Goal: Information Seeking & Learning: Learn about a topic

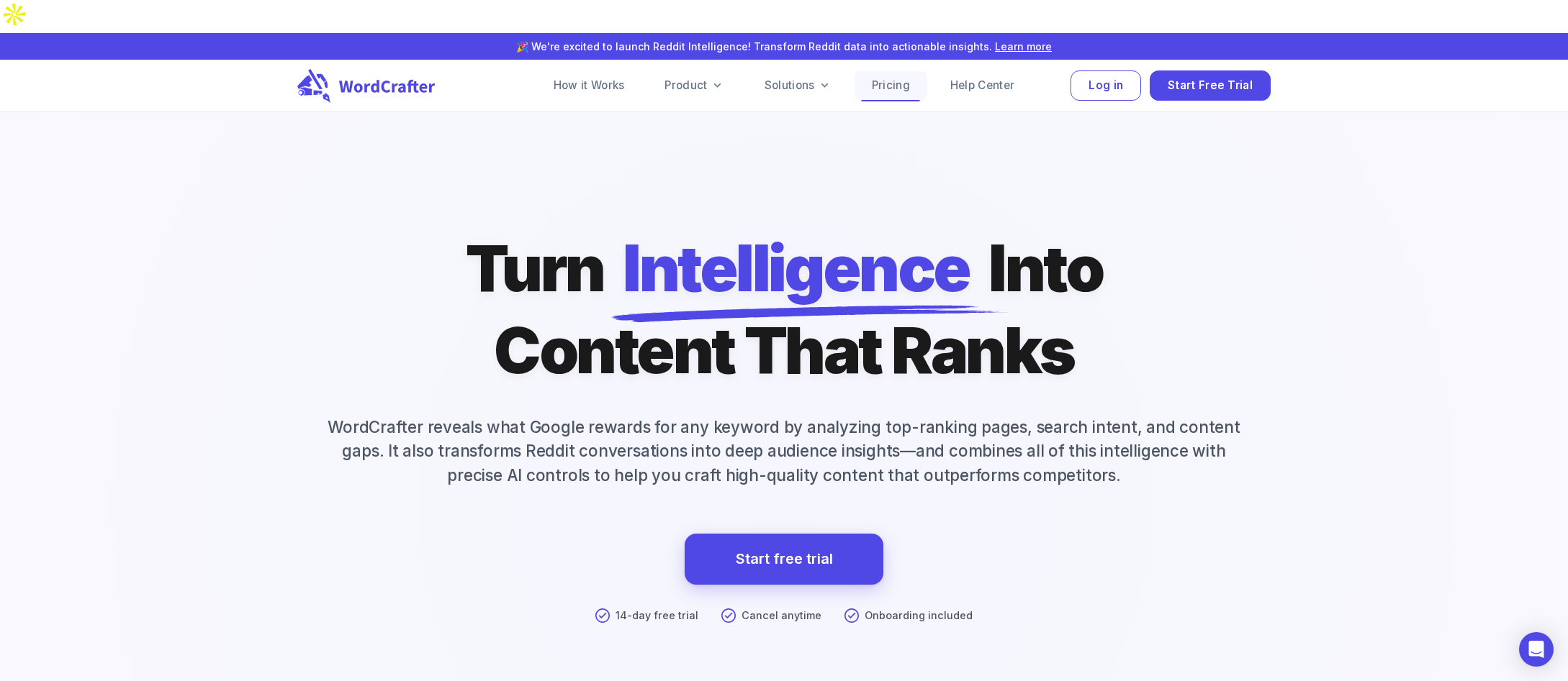
click at [896, 71] on link "Pricing" at bounding box center [891, 85] width 73 height 29
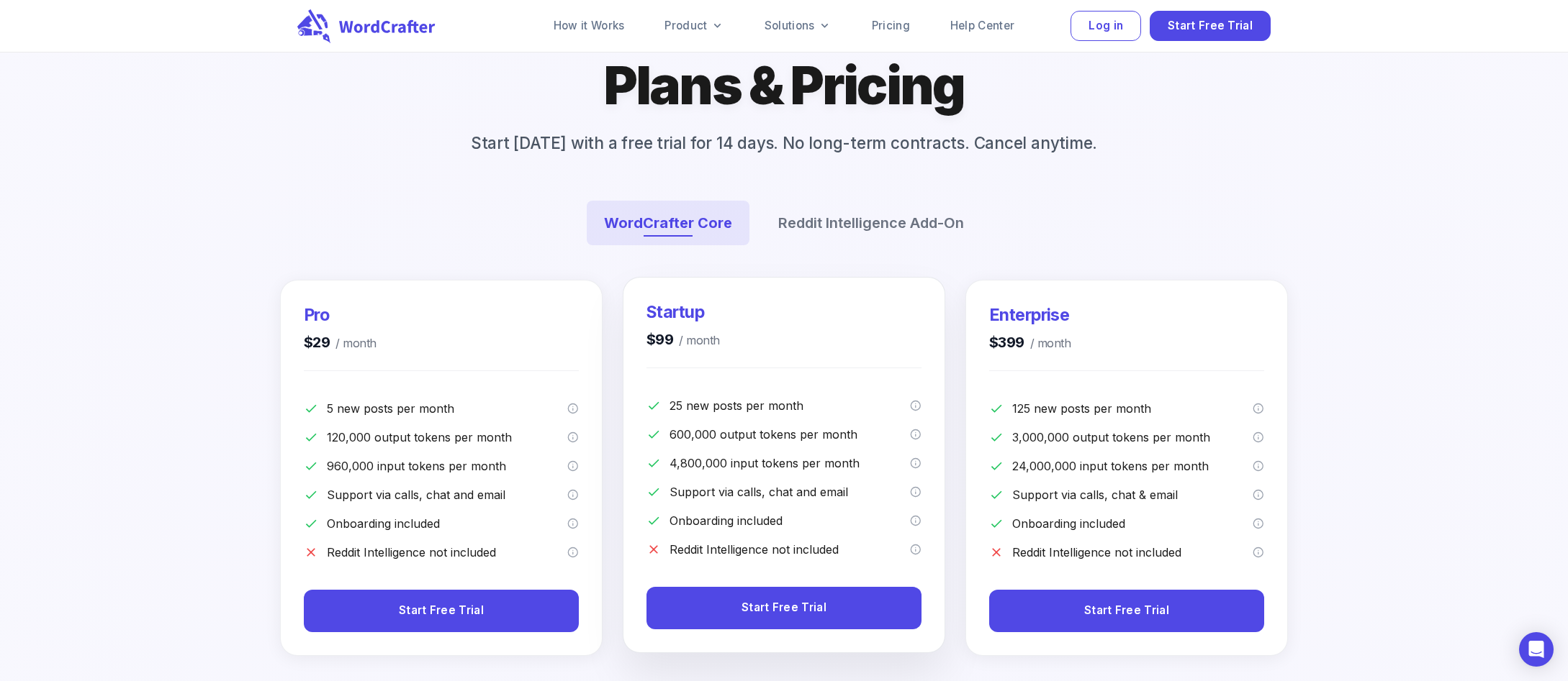
scroll to position [177, 0]
click at [890, 13] on link "Pricing" at bounding box center [891, 26] width 73 height 29
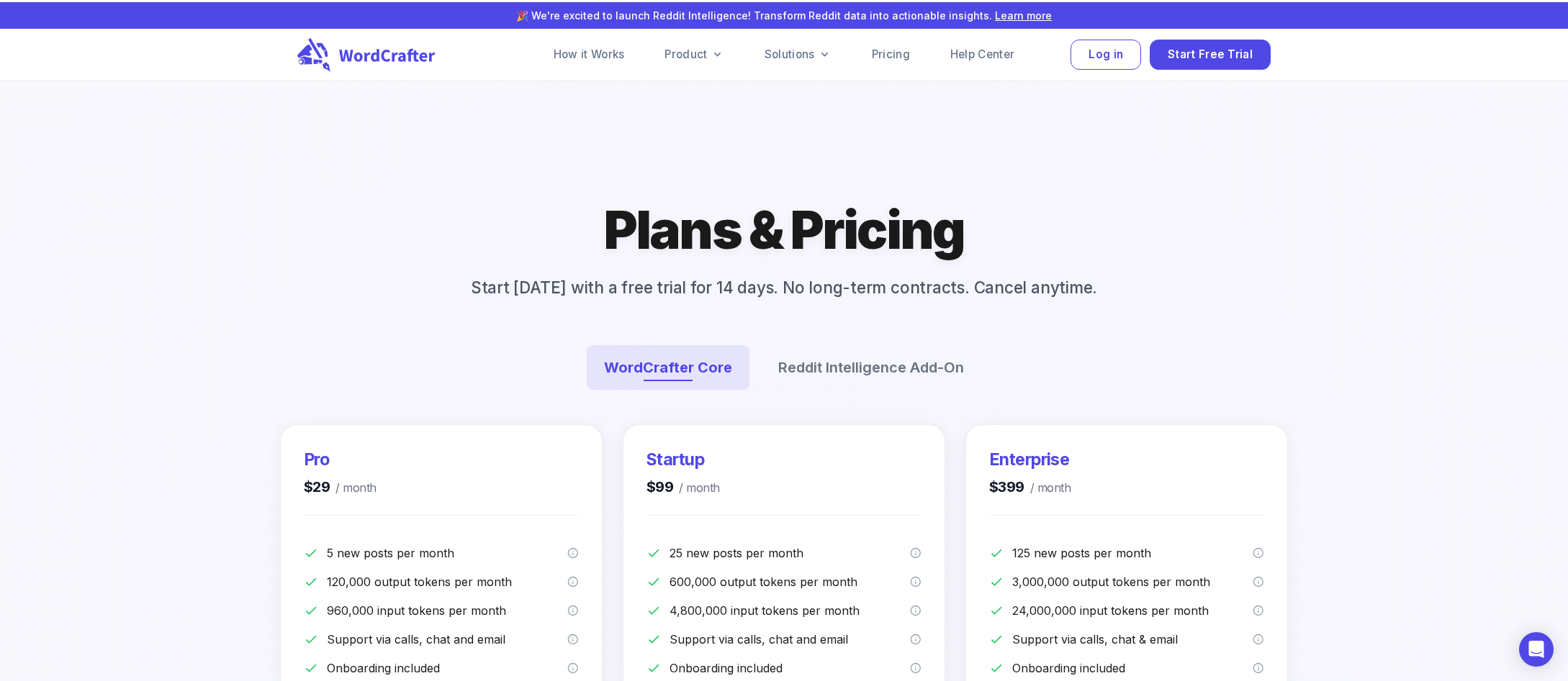
scroll to position [0, 0]
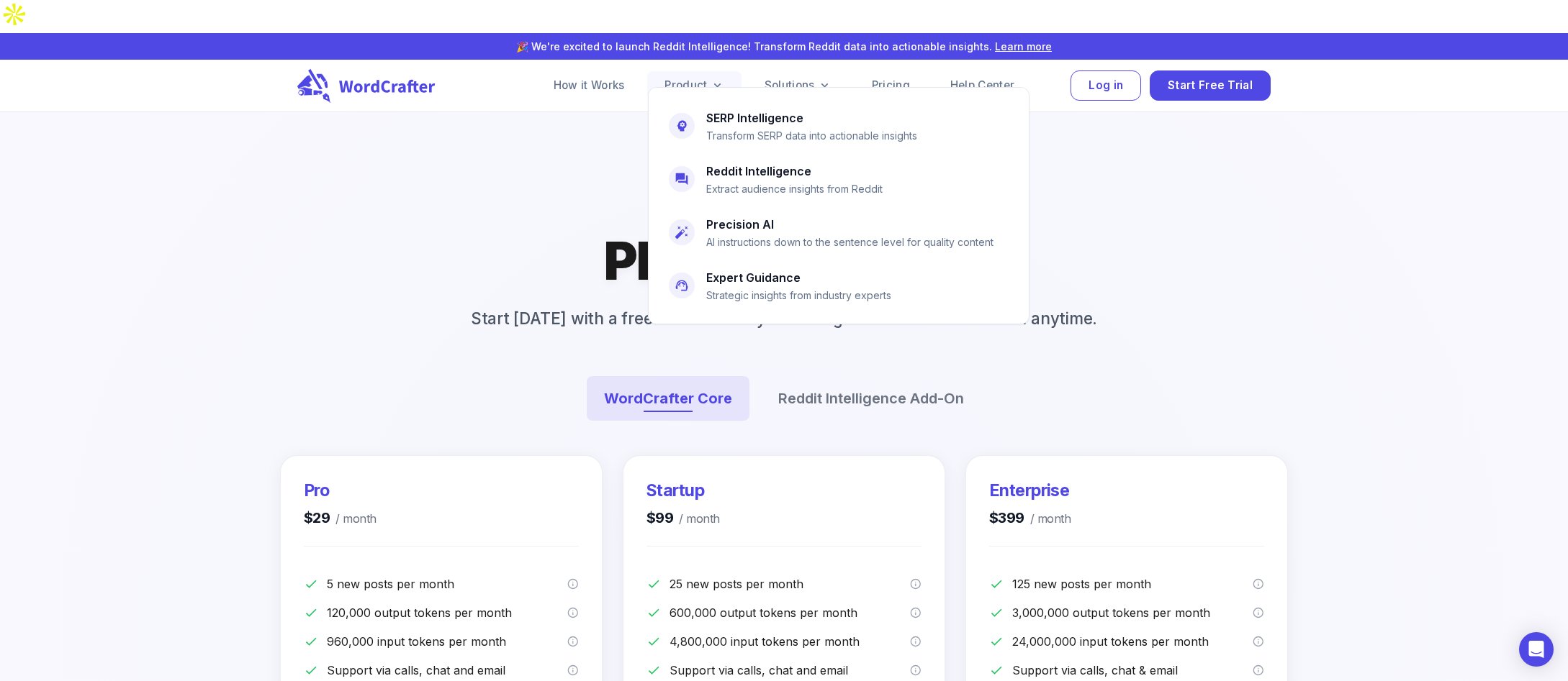
click at [699, 71] on link "Product" at bounding box center [694, 85] width 94 height 29
click at [741, 118] on h6 "SERP Intelligence" at bounding box center [755, 118] width 97 height 20
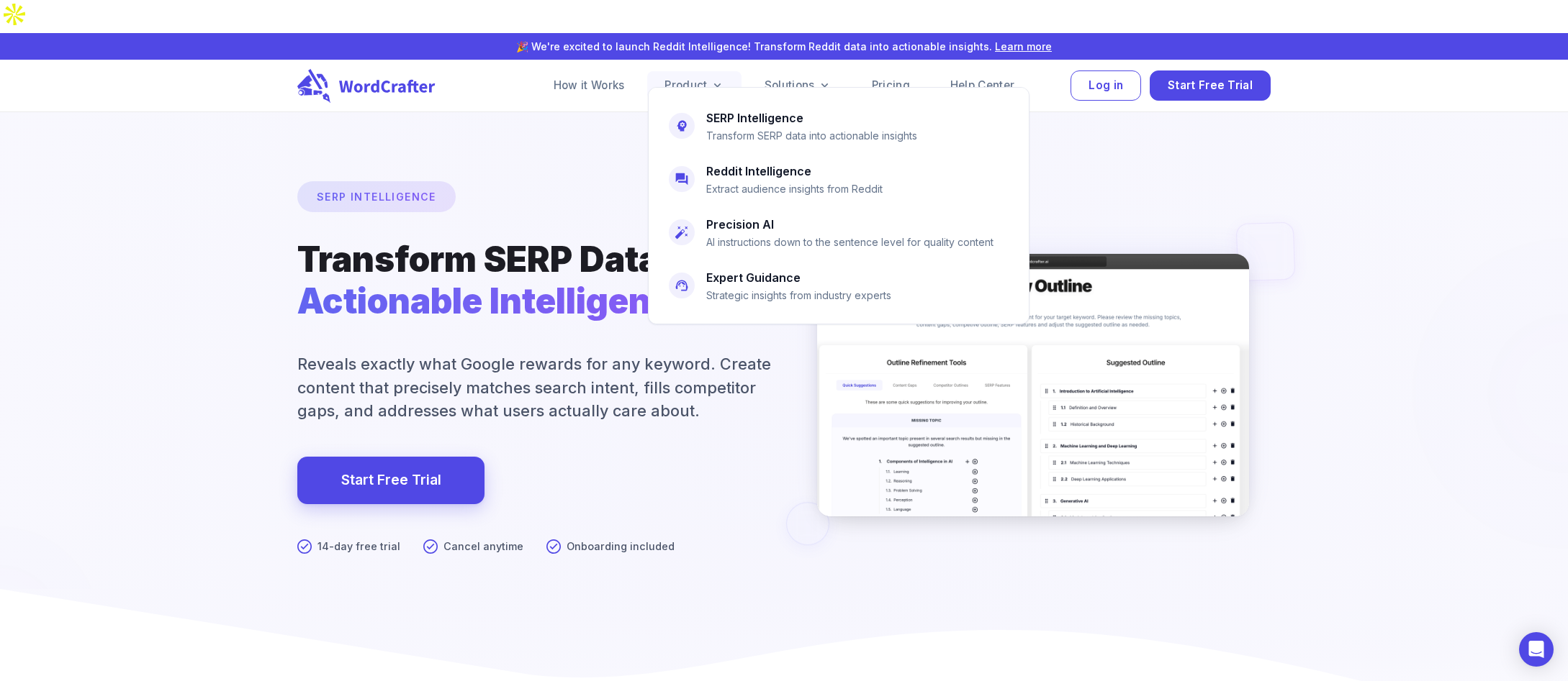
click at [682, 71] on link "Product" at bounding box center [694, 85] width 94 height 29
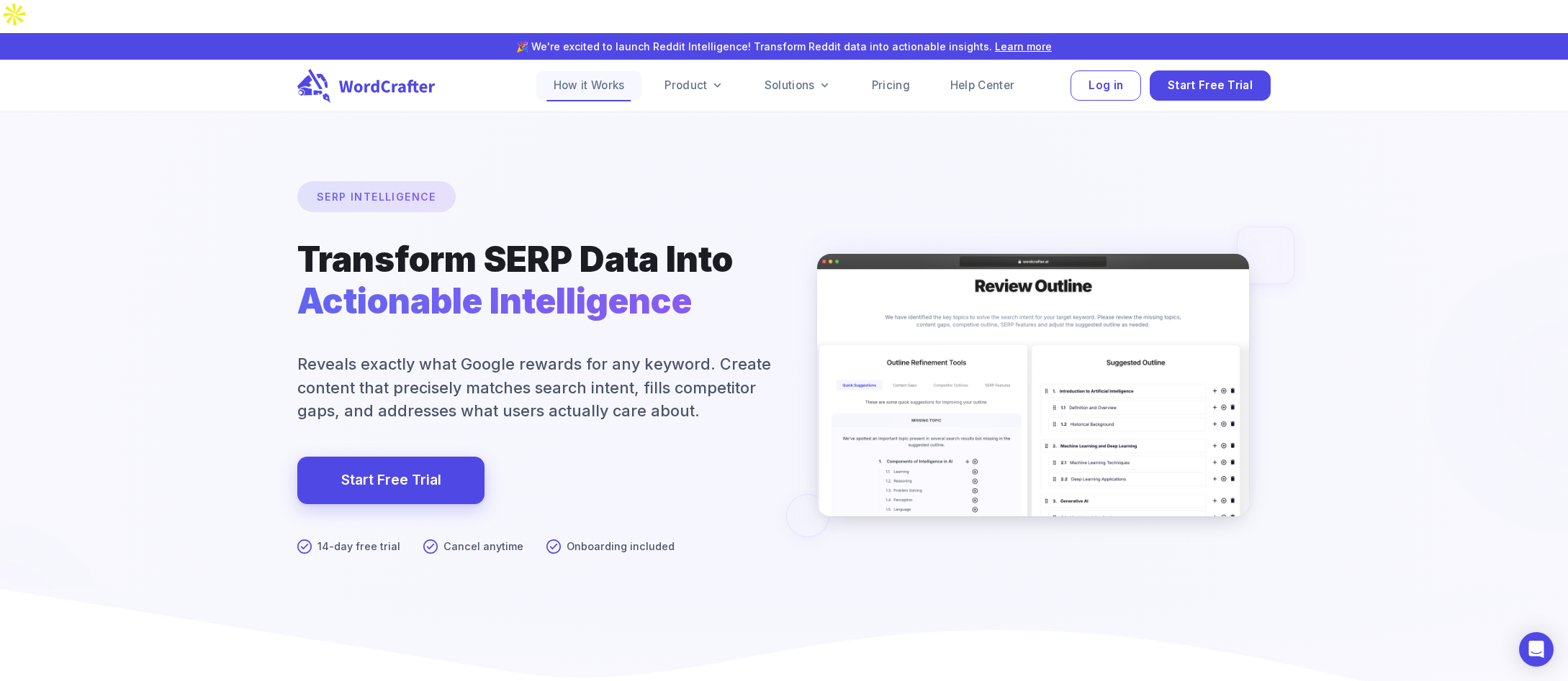
click at [559, 71] on link "How it Works" at bounding box center [589, 85] width 106 height 29
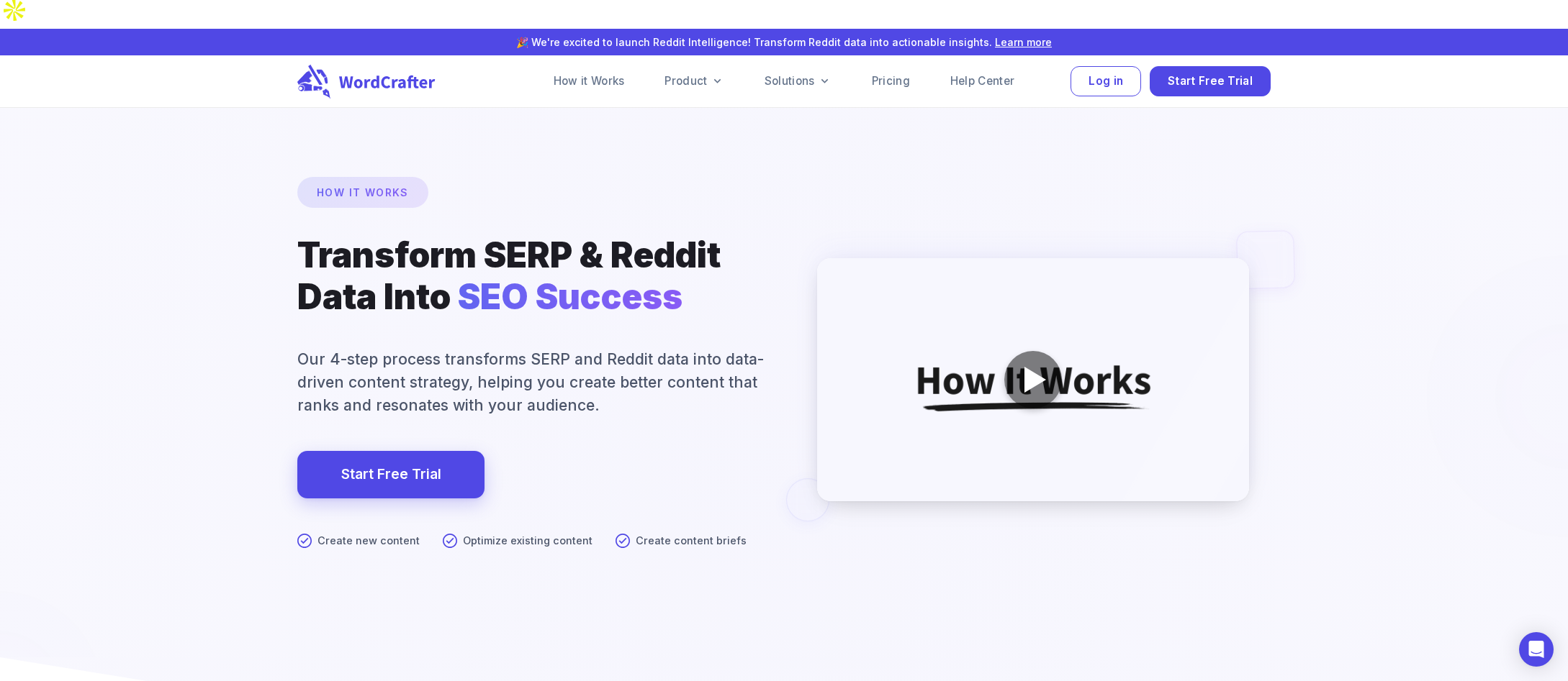
scroll to position [5, 0]
click at [389, 63] on icon at bounding box center [369, 80] width 147 height 36
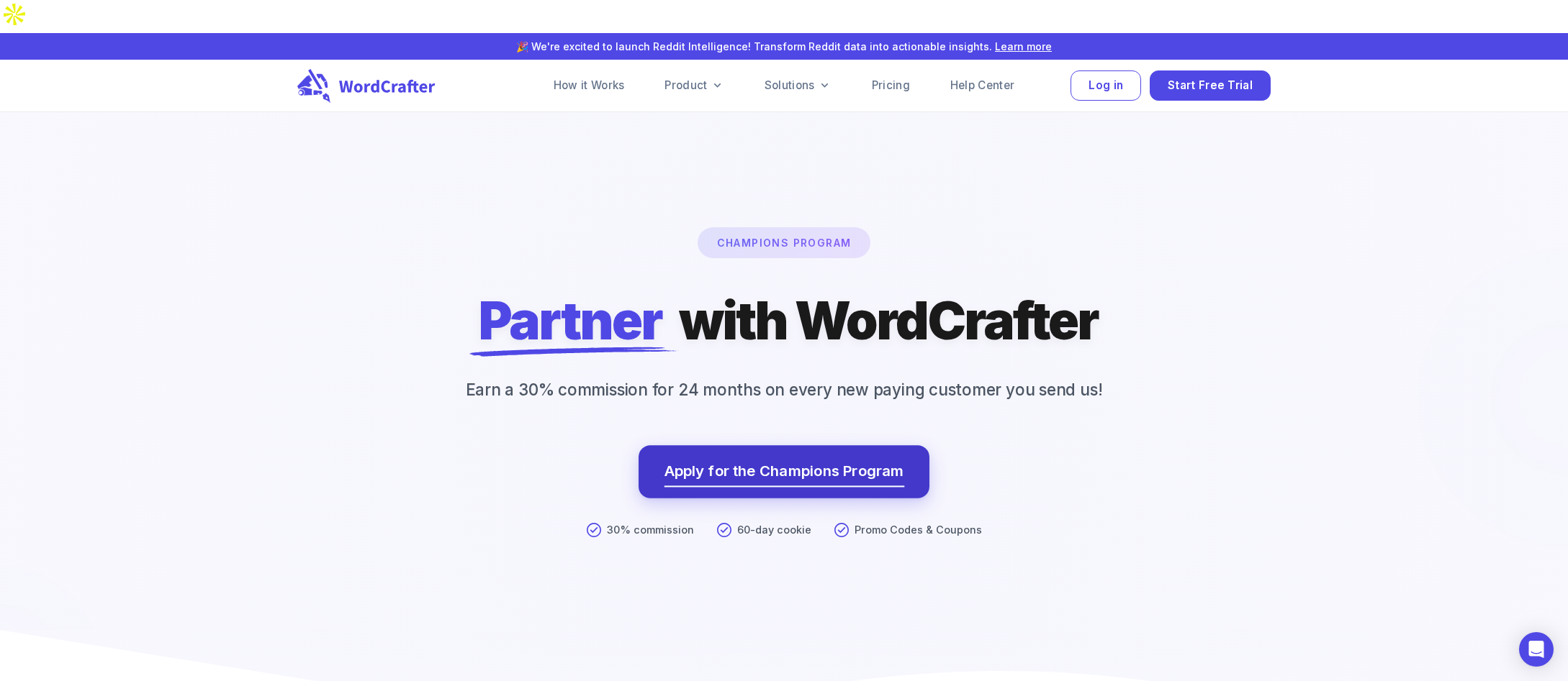
click at [787, 459] on link "Apply for the Champions Program" at bounding box center [784, 471] width 241 height 26
